Goal: Task Accomplishment & Management: Complete application form

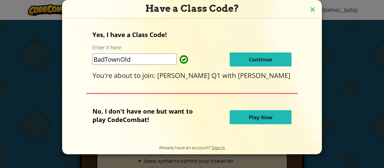
click at [312, 12] on img at bounding box center [312, 10] width 7 height 8
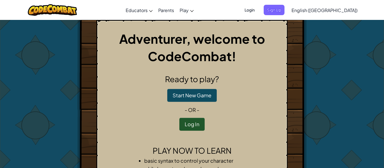
click at [258, 12] on span "Login" at bounding box center [249, 10] width 17 height 10
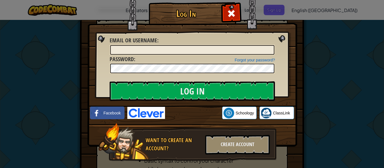
scroll to position [12, 0]
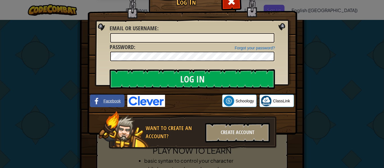
click at [111, 106] on link "Facebook" at bounding box center [107, 101] width 35 height 13
click at [280, 103] on span "ClassLink" at bounding box center [281, 101] width 17 height 6
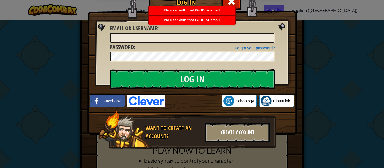
click at [233, 130] on div "Create Account" at bounding box center [237, 133] width 65 height 20
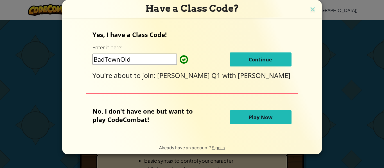
click at [249, 63] on span "Continue" at bounding box center [260, 59] width 23 height 7
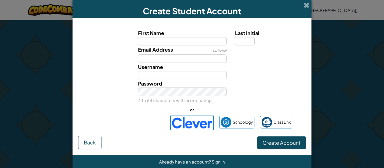
click at [307, 19] on form "First Name Last Initial Email Address optional Username Password 4 to 64 charac…" at bounding box center [192, 86] width 239 height 137
click at [306, 5] on span at bounding box center [307, 5] width 6 height 6
